Goal: Task Accomplishment & Management: Manage account settings

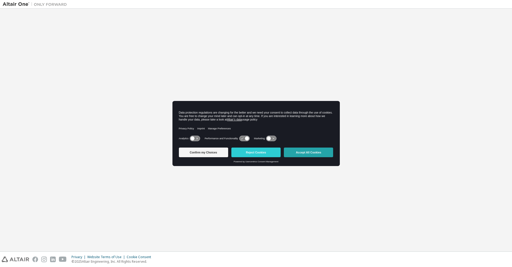
click at [302, 150] on button "Accept All Cookies" at bounding box center [308, 152] width 49 height 10
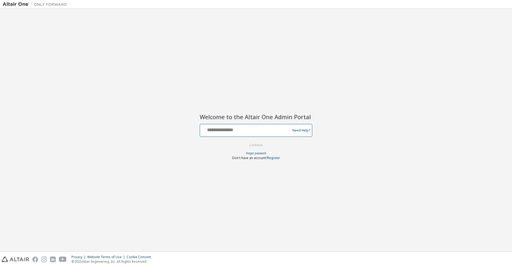
click at [241, 131] on input "text" at bounding box center [246, 129] width 88 height 8
type input "**********"
click at [261, 145] on button "Continue" at bounding box center [256, 145] width 25 height 8
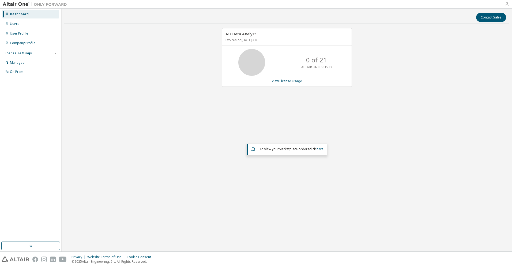
click at [506, 3] on icon "button" at bounding box center [506, 4] width 4 height 4
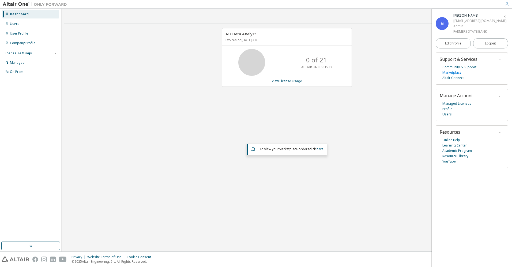
click at [452, 71] on link "Marketplace" at bounding box center [451, 72] width 19 height 5
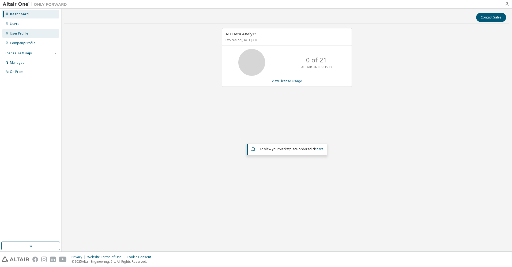
click at [18, 33] on div "User Profile" at bounding box center [19, 33] width 18 height 4
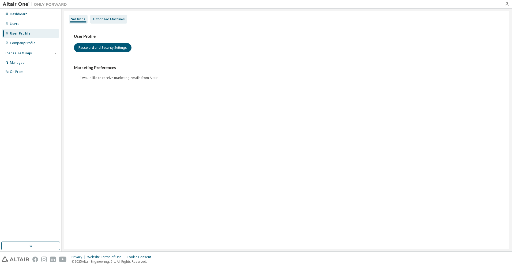
click at [111, 20] on div "Authorized Machines" at bounding box center [108, 19] width 32 height 4
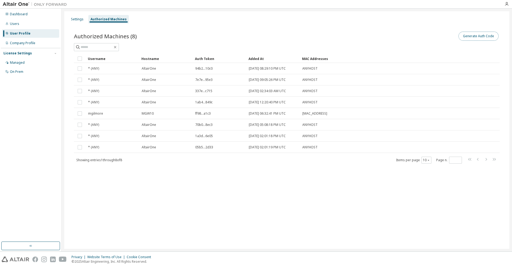
click at [478, 36] on button "Generate Auth Code" at bounding box center [478, 36] width 40 height 9
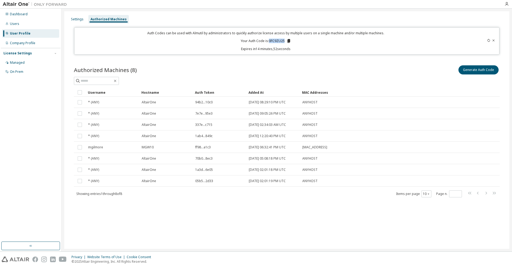
drag, startPoint x: 269, startPoint y: 41, endPoint x: 285, endPoint y: 41, distance: 15.8
click at [285, 41] on p "Your Auth Code is: 0FC9ZU25" at bounding box center [266, 41] width 50 height 5
copy p "0FC9ZU25"
click at [93, 80] on input "text" at bounding box center [97, 80] width 32 height 5
click at [506, 3] on icon "button" at bounding box center [506, 4] width 4 height 4
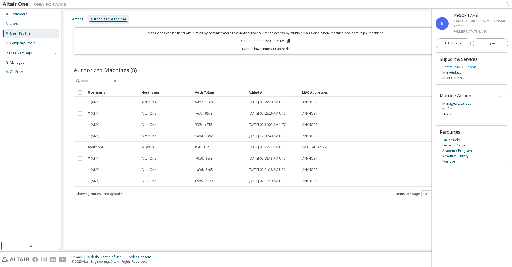
click at [451, 67] on link "Community & Support" at bounding box center [459, 67] width 34 height 5
click at [456, 145] on link "Learning Center" at bounding box center [454, 145] width 24 height 5
click at [11, 25] on div "Users" at bounding box center [14, 24] width 9 height 4
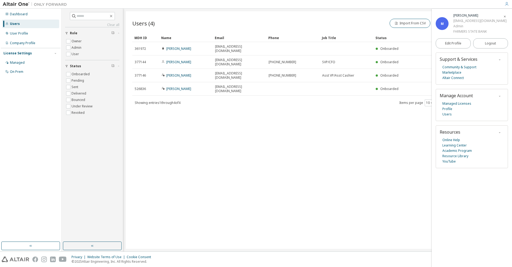
click at [505, 16] on icon "button" at bounding box center [504, 16] width 3 height 3
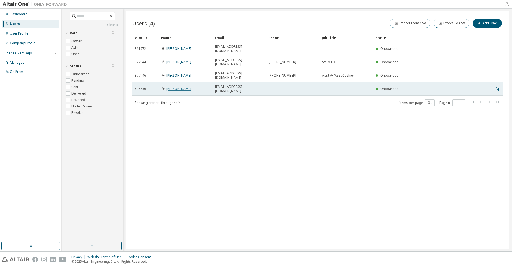
click at [179, 86] on link "[PERSON_NAME]" at bounding box center [178, 88] width 25 height 5
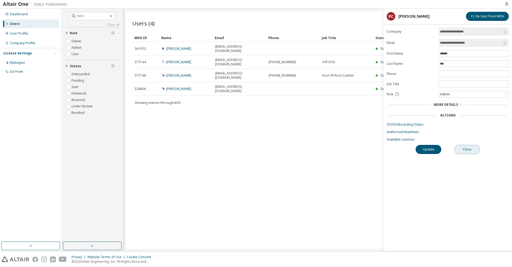
click at [470, 148] on button "Close" at bounding box center [467, 149] width 26 height 9
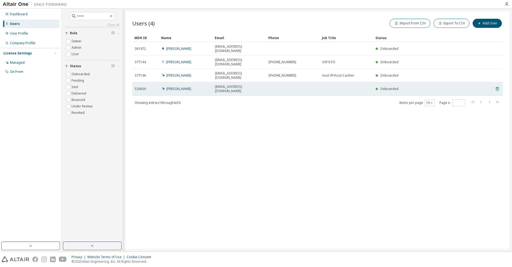
click at [497, 86] on icon at bounding box center [497, 89] width 5 height 6
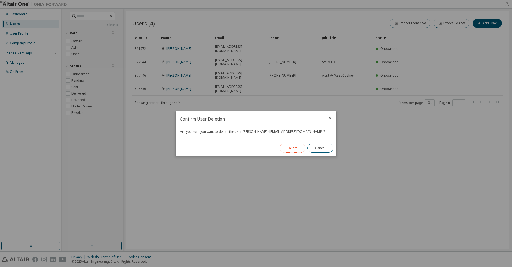
click at [296, 147] on button "Delete" at bounding box center [292, 147] width 26 height 9
click at [319, 151] on button "Close" at bounding box center [320, 147] width 26 height 9
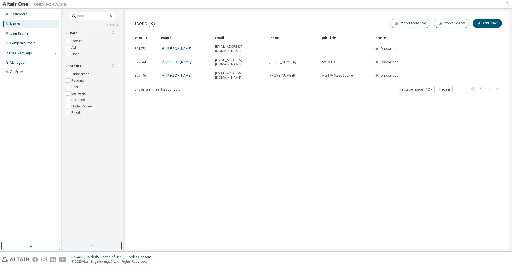
click at [507, 4] on icon "button" at bounding box center [506, 4] width 4 height 4
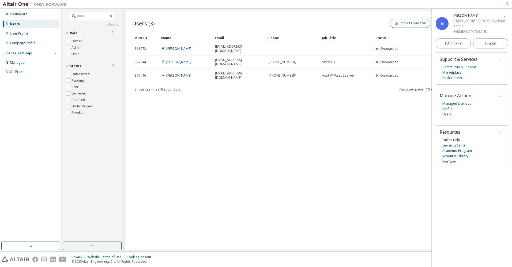
click at [506, 16] on icon "button" at bounding box center [504, 16] width 3 height 3
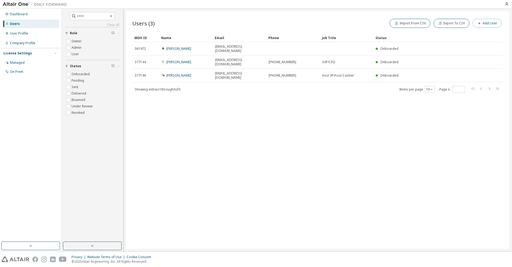
click at [480, 22] on icon "button" at bounding box center [478, 23] width 3 height 3
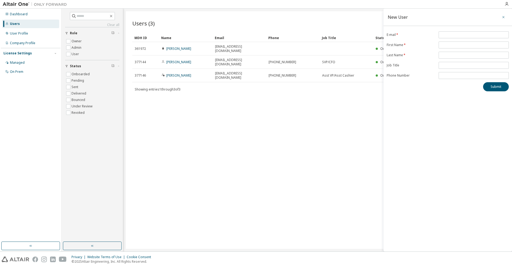
click at [501, 16] on icon "button" at bounding box center [503, 17] width 4 height 4
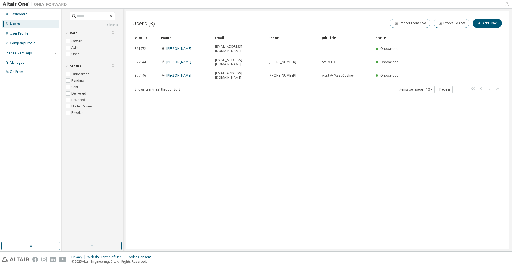
click at [507, 3] on icon "button" at bounding box center [506, 4] width 4 height 4
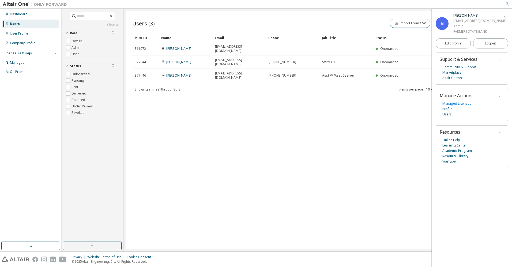
click at [456, 102] on link "Managed Licenses" at bounding box center [456, 103] width 29 height 5
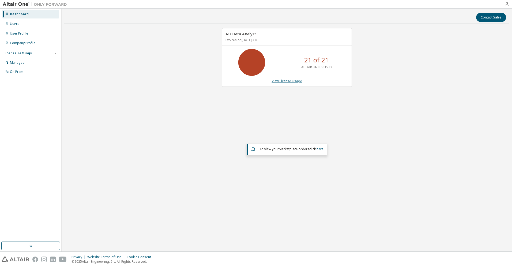
click at [297, 81] on link "View License Usage" at bounding box center [287, 81] width 30 height 5
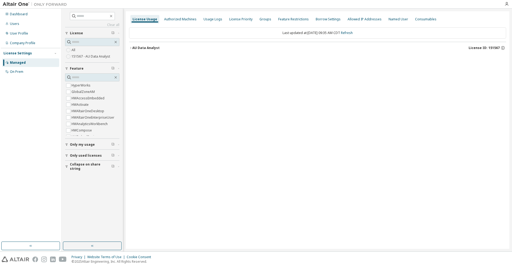
click at [131, 47] on icon "button" at bounding box center [130, 47] width 3 height 3
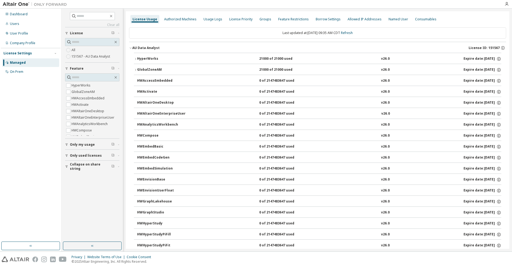
click at [136, 58] on icon "button" at bounding box center [135, 58] width 3 height 3
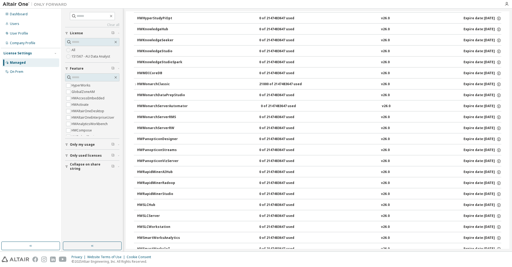
scroll to position [242, 0]
click at [136, 94] on icon "button" at bounding box center [135, 94] width 3 height 3
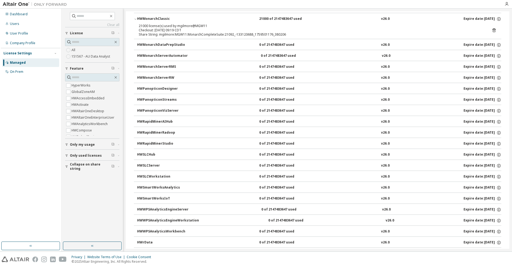
scroll to position [323, 0]
